Goal: Information Seeking & Learning: Stay updated

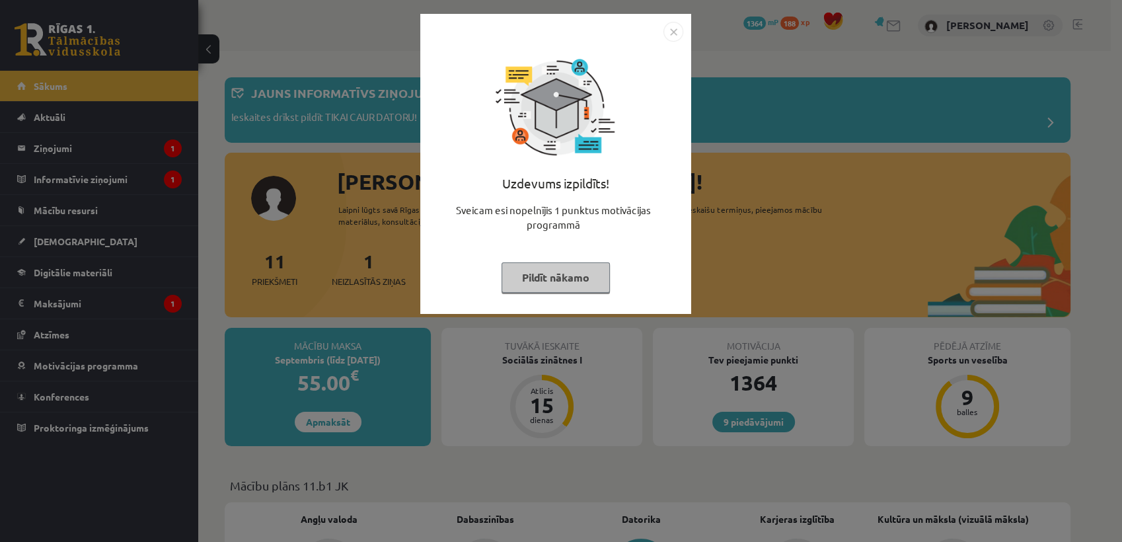
click at [546, 286] on button "Pildīt nākamo" at bounding box center [556, 277] width 108 height 30
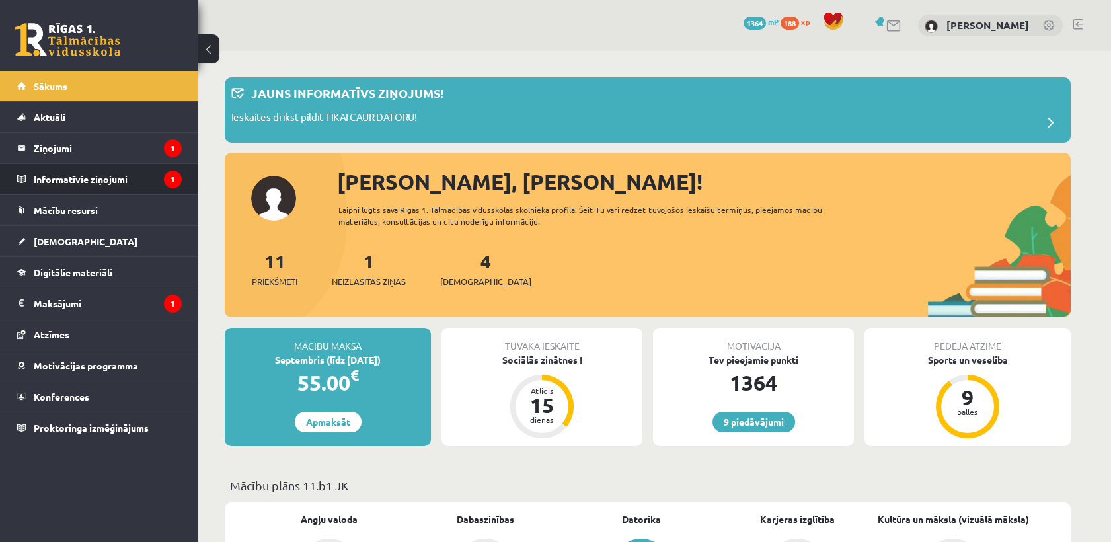
click at [156, 172] on legend "Informatīvie ziņojumi 1" at bounding box center [108, 179] width 148 height 30
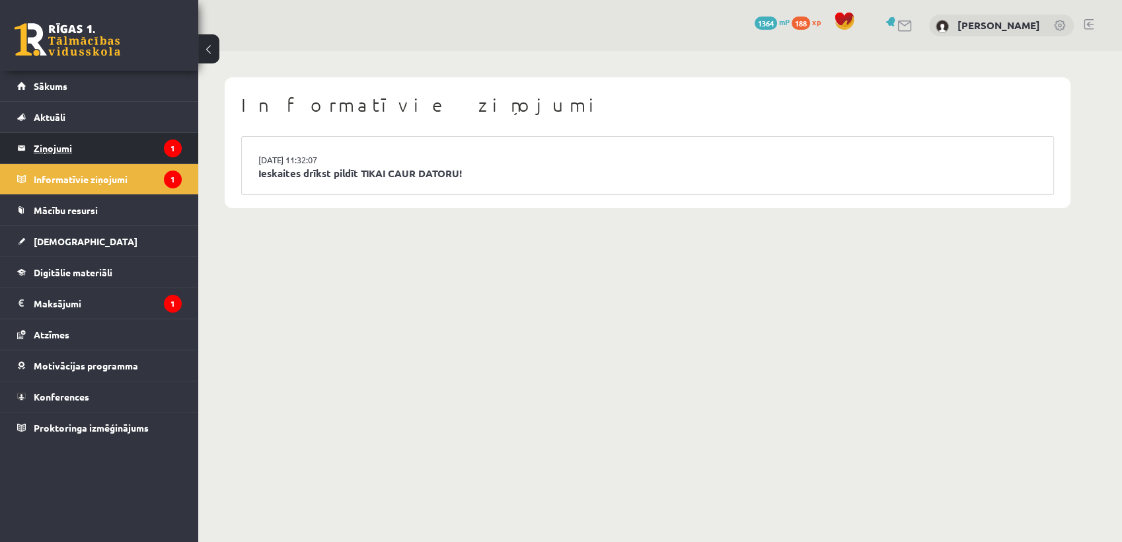
click at [136, 151] on legend "Ziņojumi 1" at bounding box center [108, 148] width 148 height 30
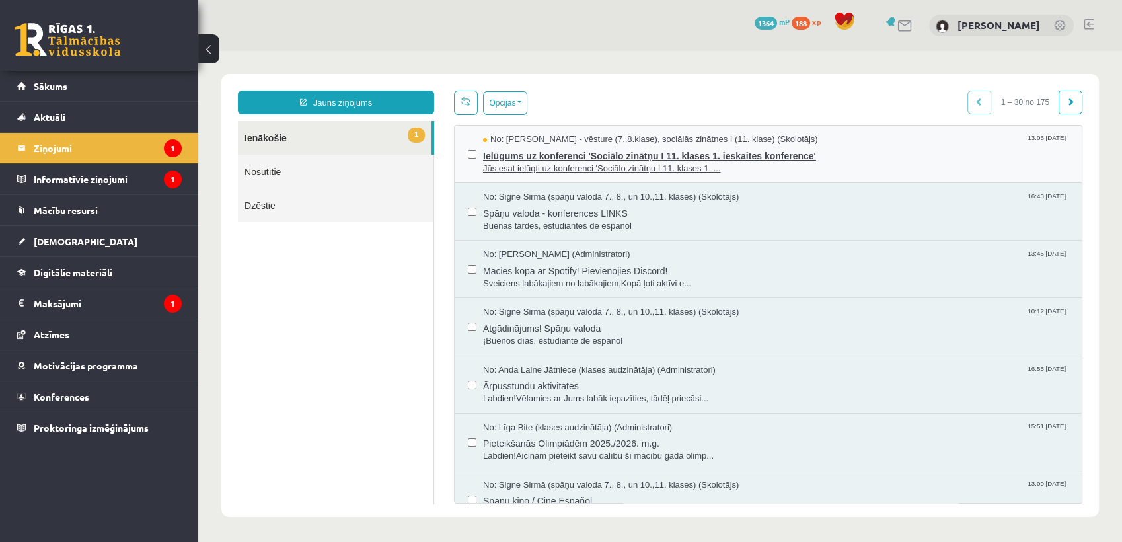
click at [539, 150] on span "Ielūgums uz konferenci 'Sociālo zinātņu I 11. klases 1. ieskaites konference'" at bounding box center [775, 154] width 585 height 17
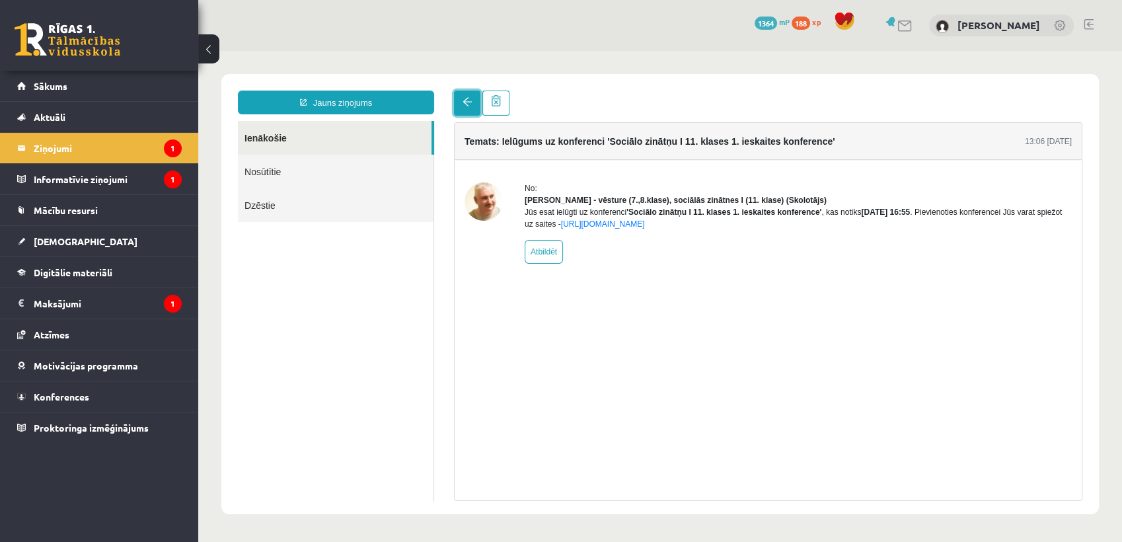
click at [468, 95] on link at bounding box center [467, 103] width 26 height 25
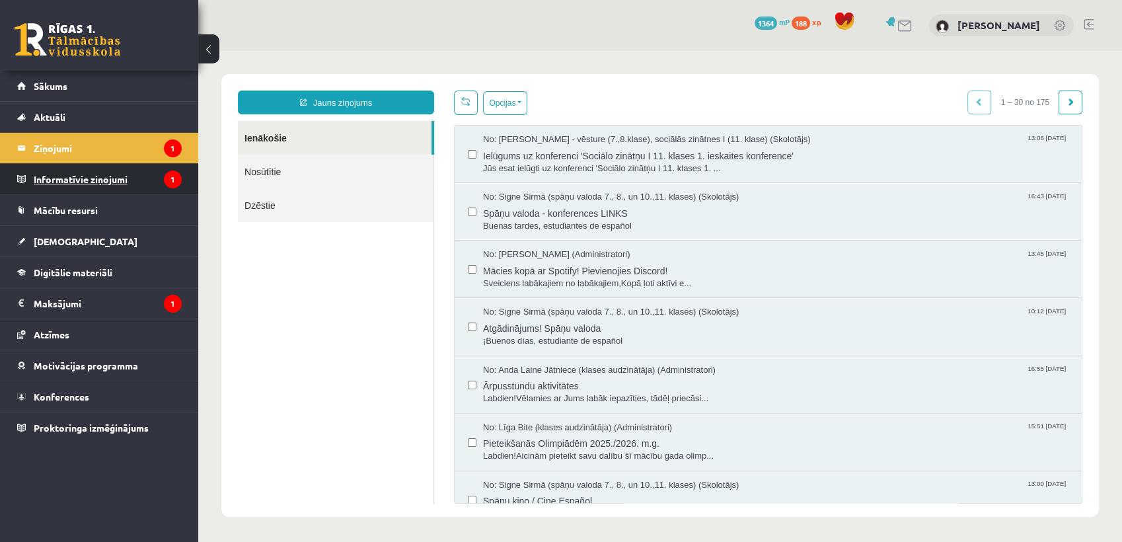
click at [177, 187] on legend "Informatīvie ziņojumi 1" at bounding box center [108, 179] width 148 height 30
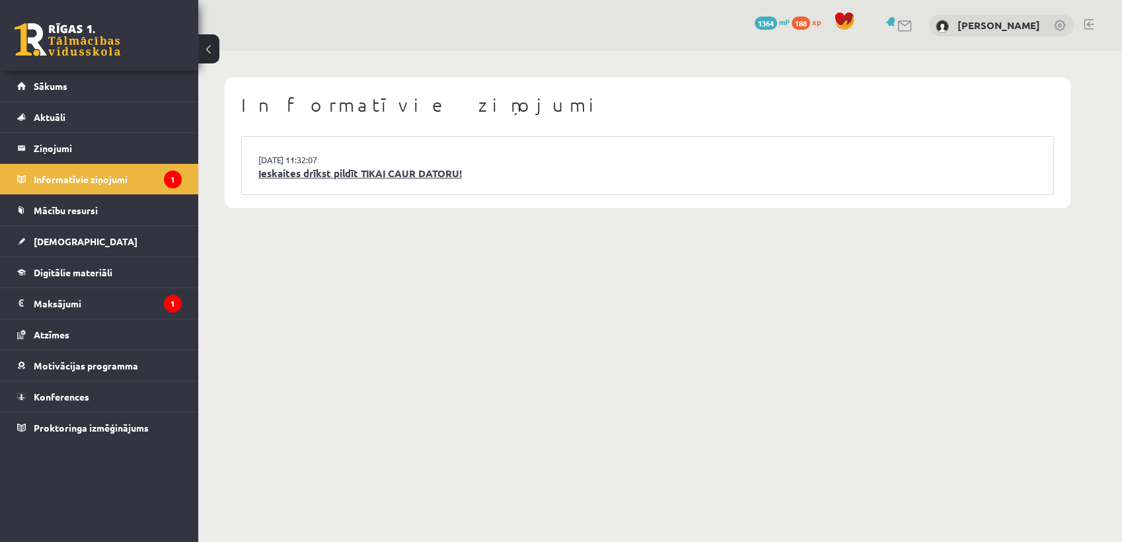
click at [380, 178] on link "Ieskaites drīkst pildīt TIKAI CAUR DATORU!" at bounding box center [647, 173] width 778 height 15
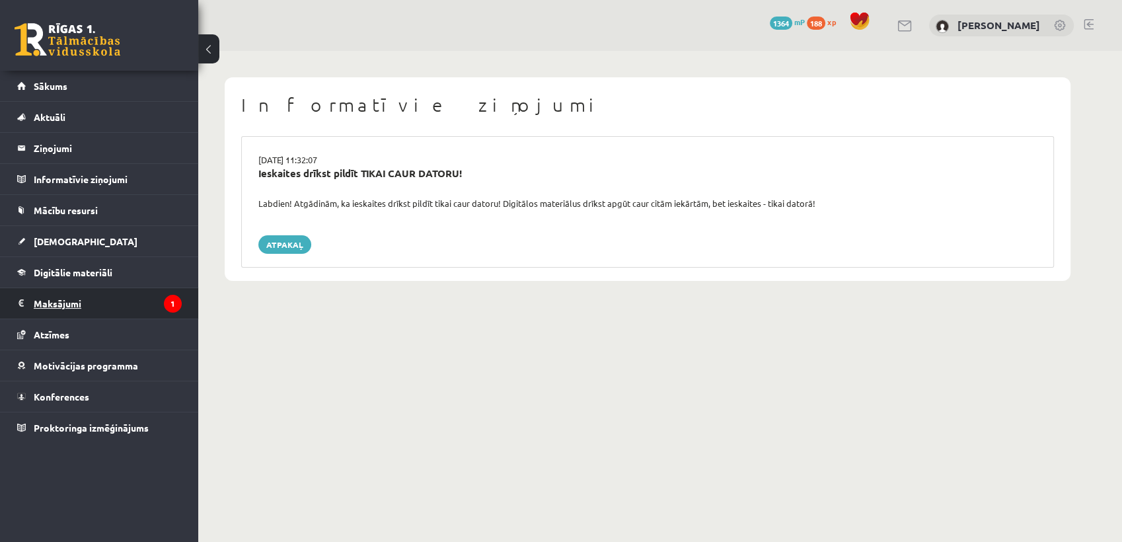
click at [111, 296] on legend "Maksājumi 1" at bounding box center [108, 303] width 148 height 30
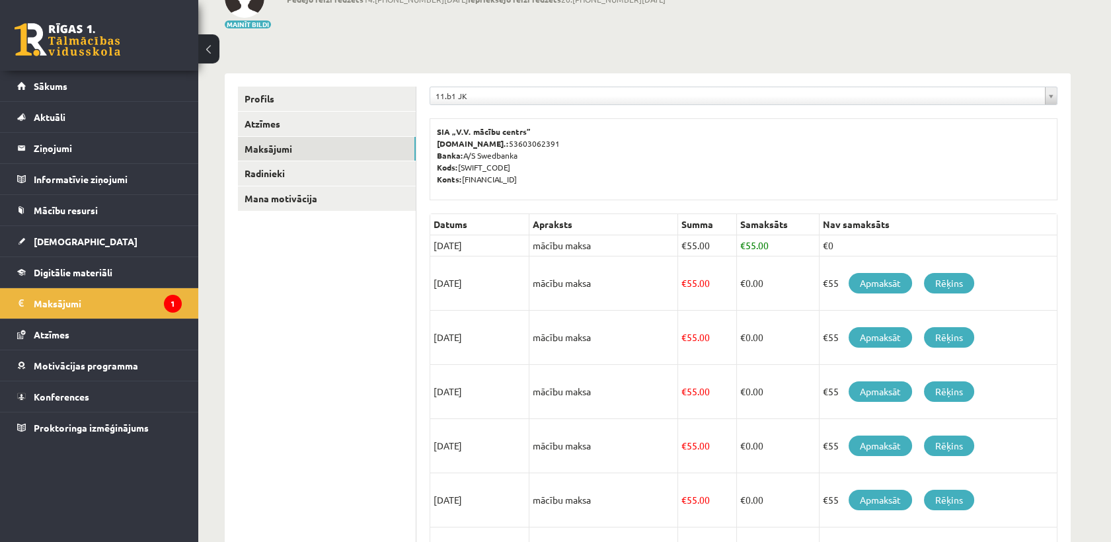
scroll to position [100, 0]
